Goal: Task Accomplishment & Management: Manage account settings

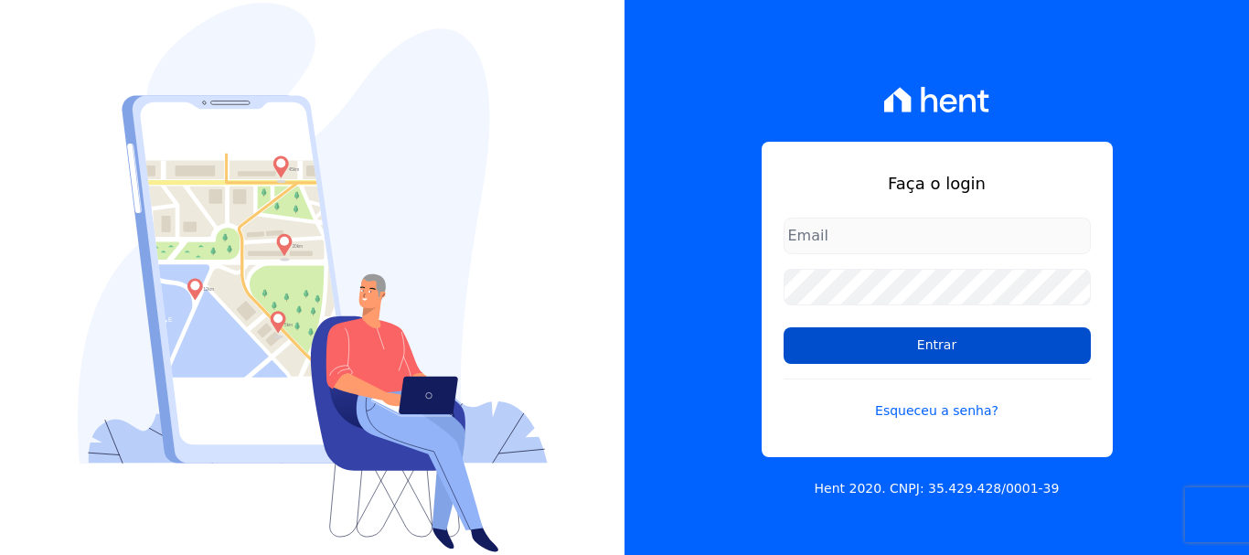
type input "[EMAIL_ADDRESS][DOMAIN_NAME]"
click at [854, 351] on input "Entrar" at bounding box center [936, 345] width 307 height 37
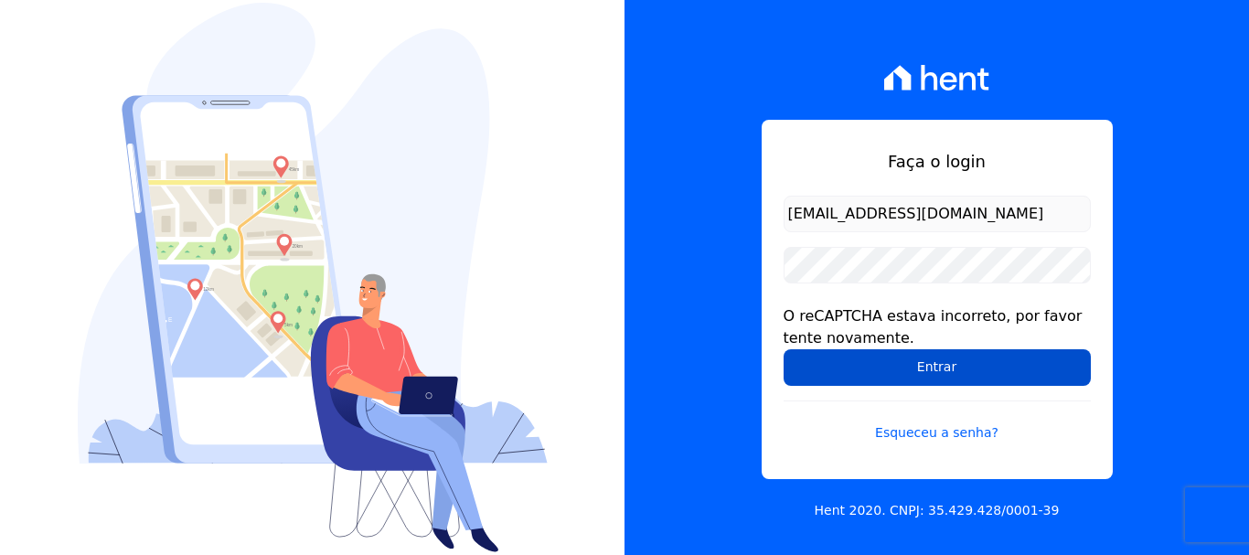
click at [892, 364] on input "Entrar" at bounding box center [936, 367] width 307 height 37
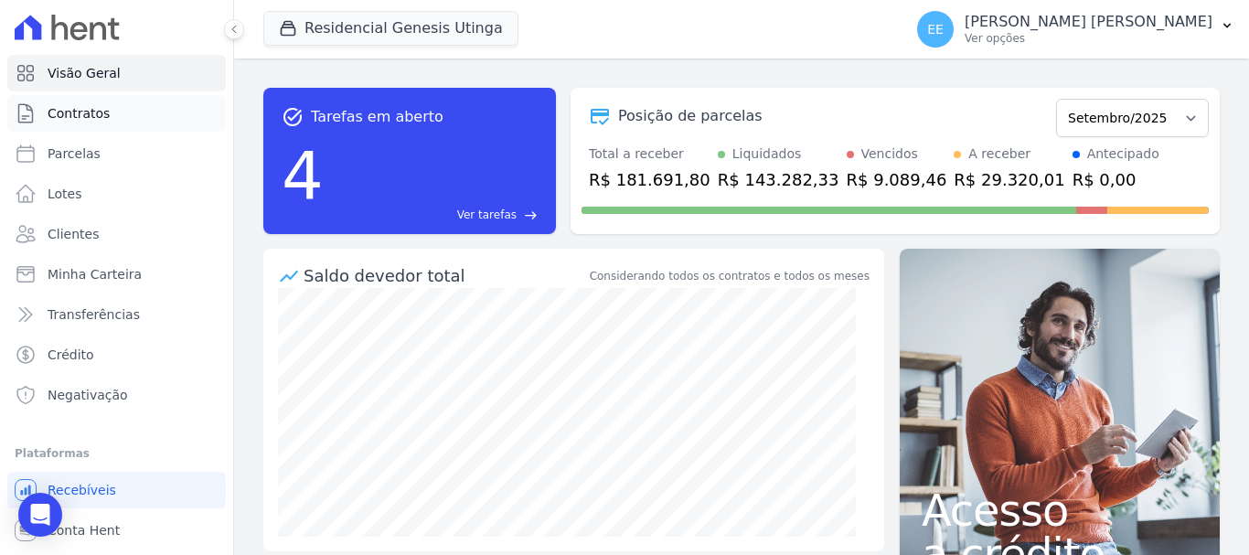
click at [90, 117] on span "Contratos" at bounding box center [79, 113] width 62 height 18
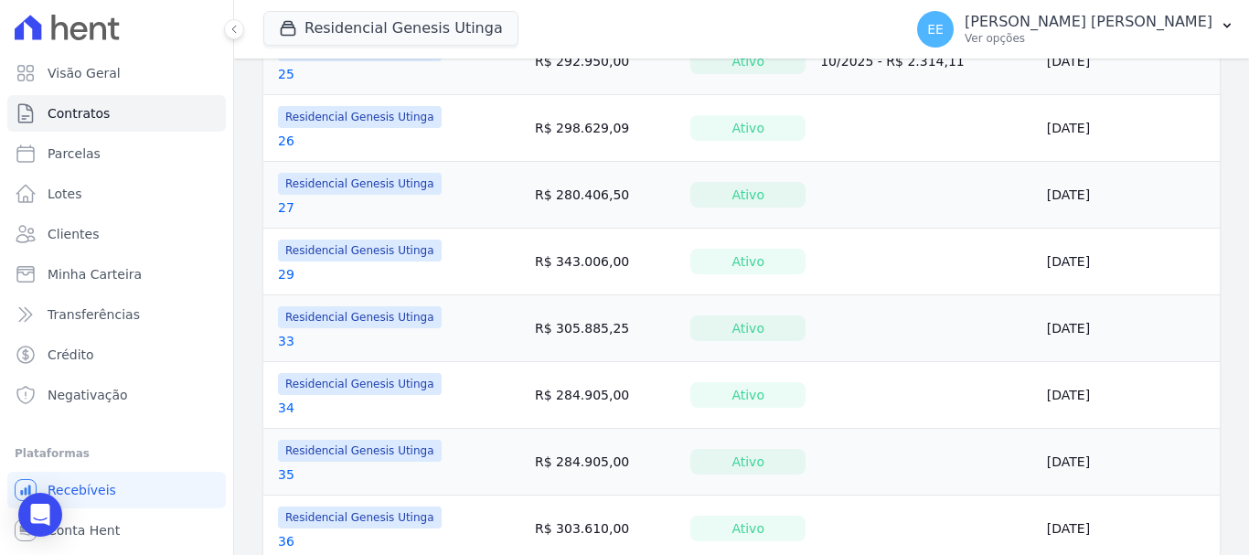
scroll to position [1524, 0]
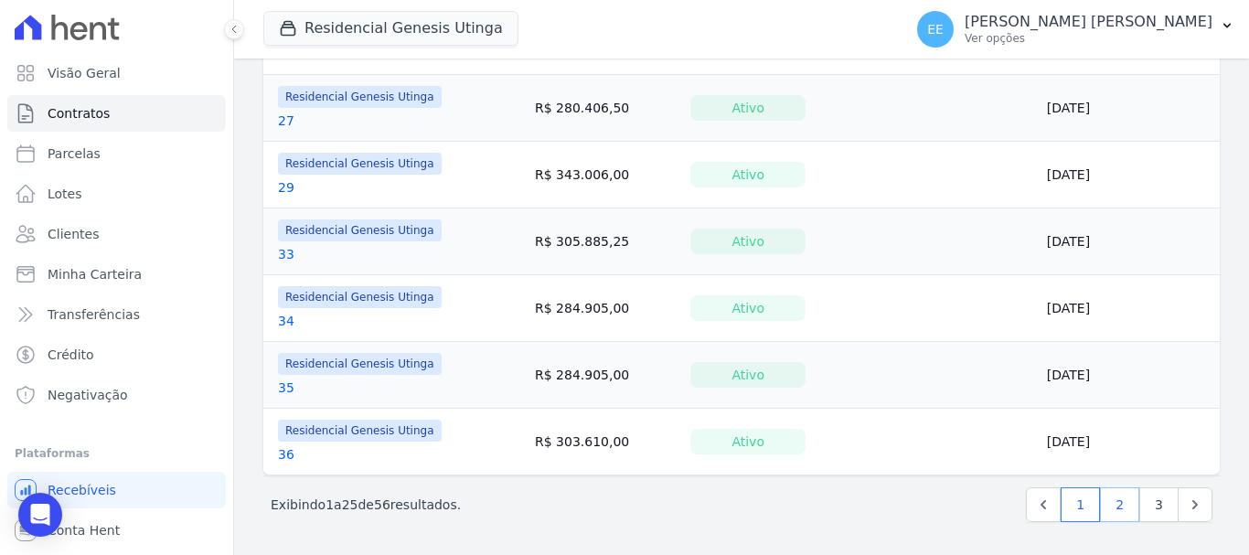
click at [1106, 511] on link "2" at bounding box center [1119, 504] width 39 height 35
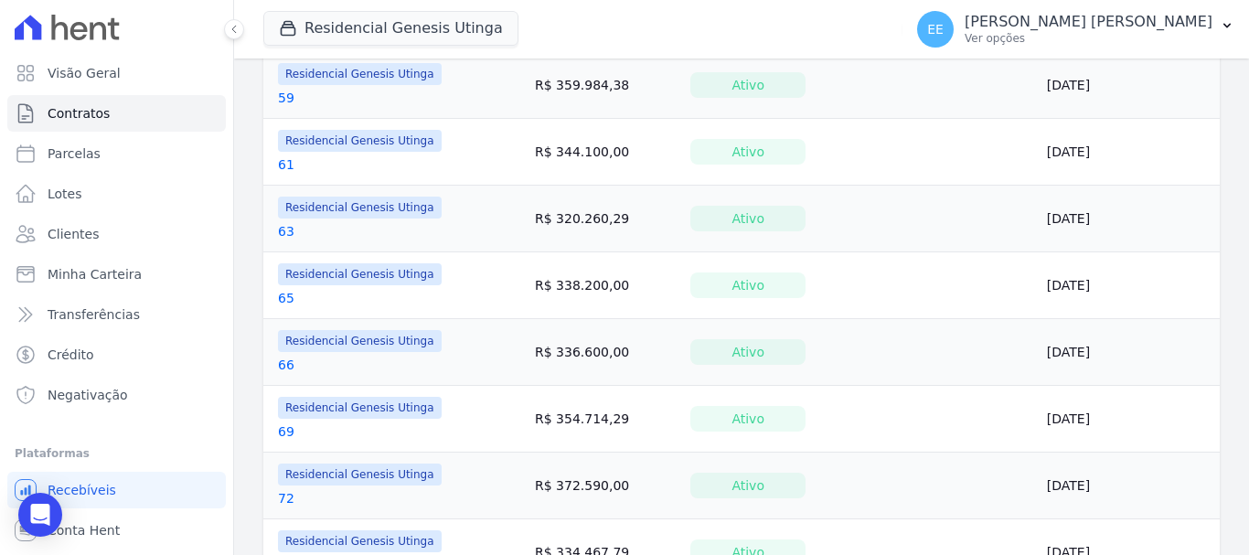
scroll to position [1524, 0]
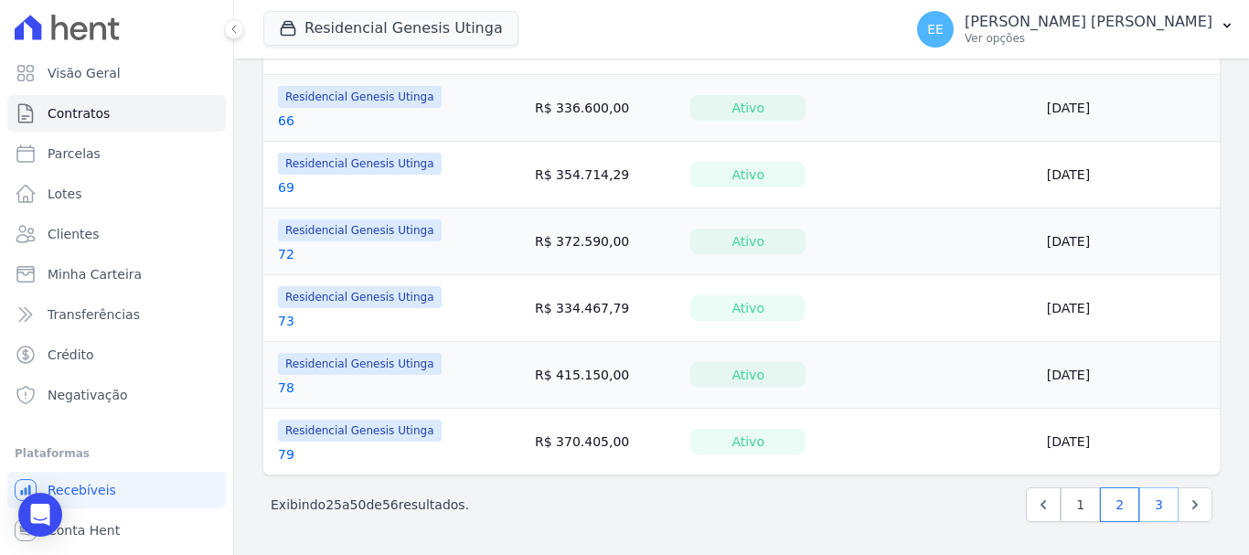
click at [1141, 499] on link "3" at bounding box center [1158, 504] width 39 height 35
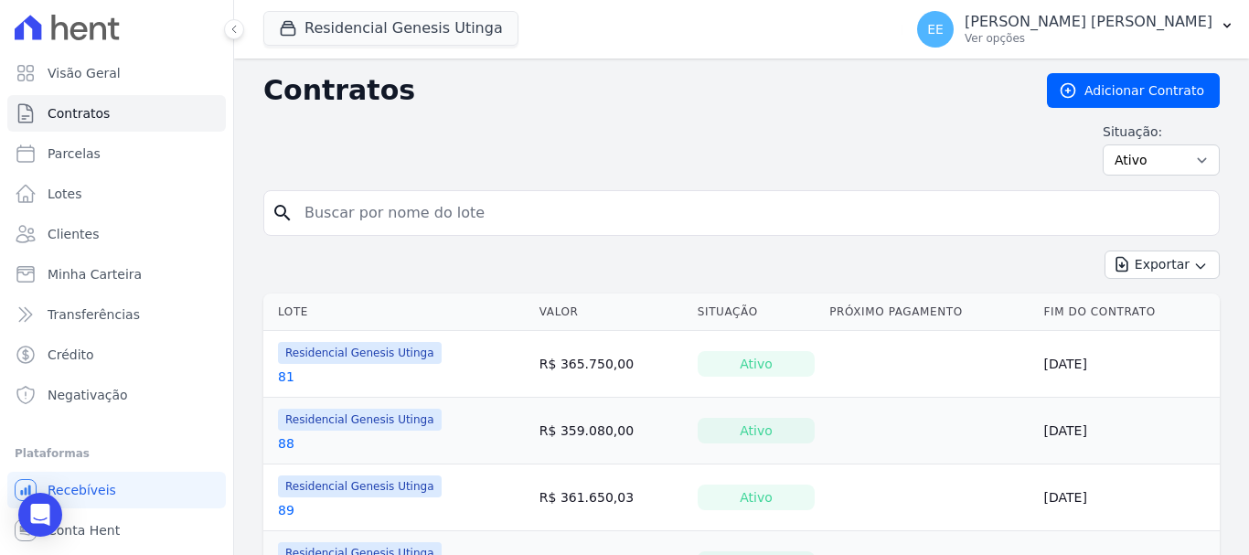
click at [282, 373] on link "81" at bounding box center [286, 376] width 16 height 18
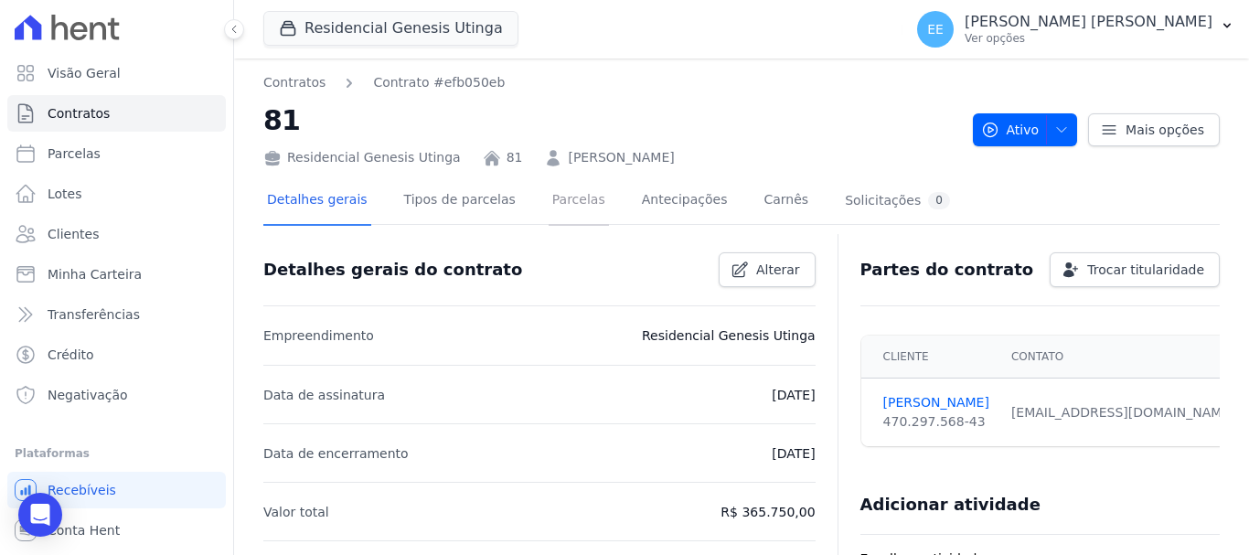
click at [577, 200] on link "Parcelas" at bounding box center [578, 201] width 60 height 48
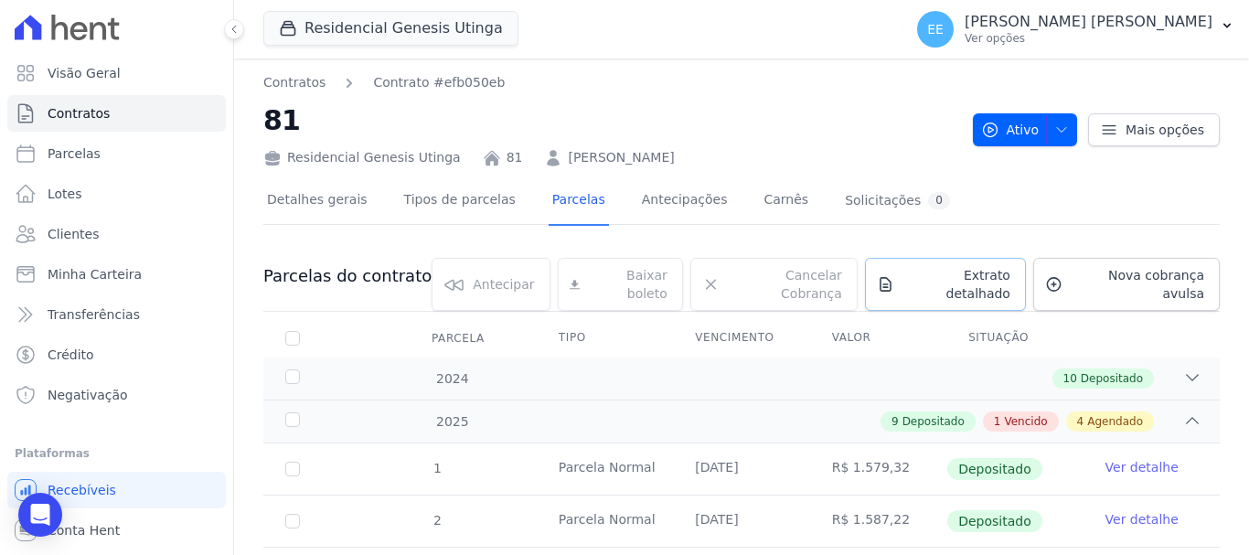
click at [984, 279] on span "Extrato detalhado" at bounding box center [955, 284] width 109 height 37
click at [1143, 284] on span "Exportar PDF" at bounding box center [1190, 278] width 96 height 18
